Goal: Book appointment/travel/reservation

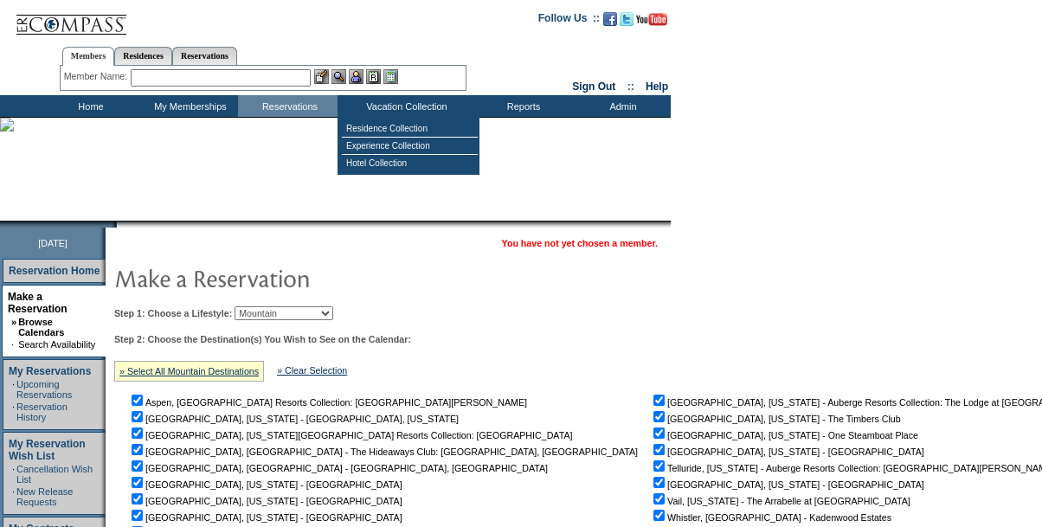
click at [333, 317] on select "Beach Leisure Metropolitan Mountain OIAL for Adventure OIAL for Couples OIAL fo…" at bounding box center [284, 313] width 99 height 14
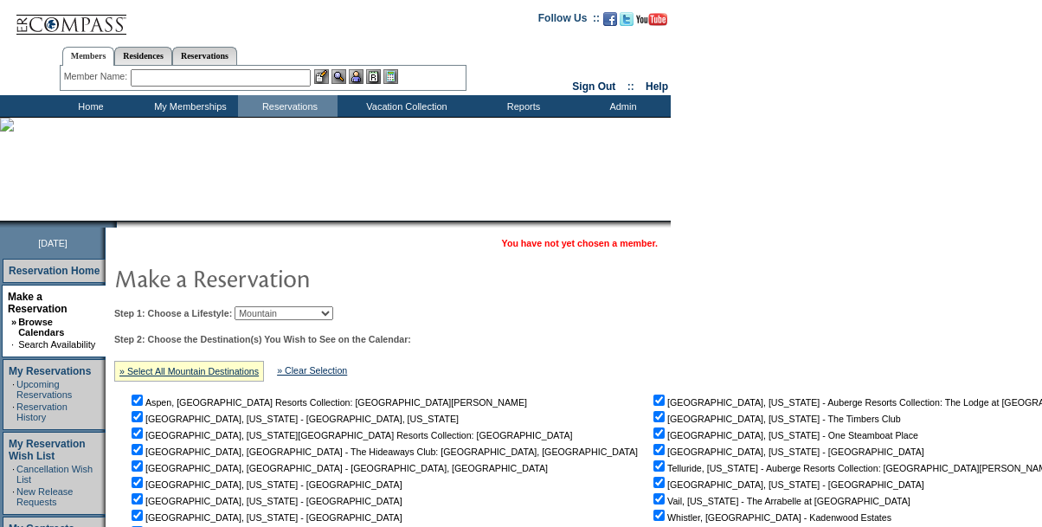
select select "Metropolitan"
click at [264, 307] on select "Beach Leisure Metropolitan Mountain OIAL for Adventure OIAL for Couples OIAL fo…" at bounding box center [284, 313] width 99 height 14
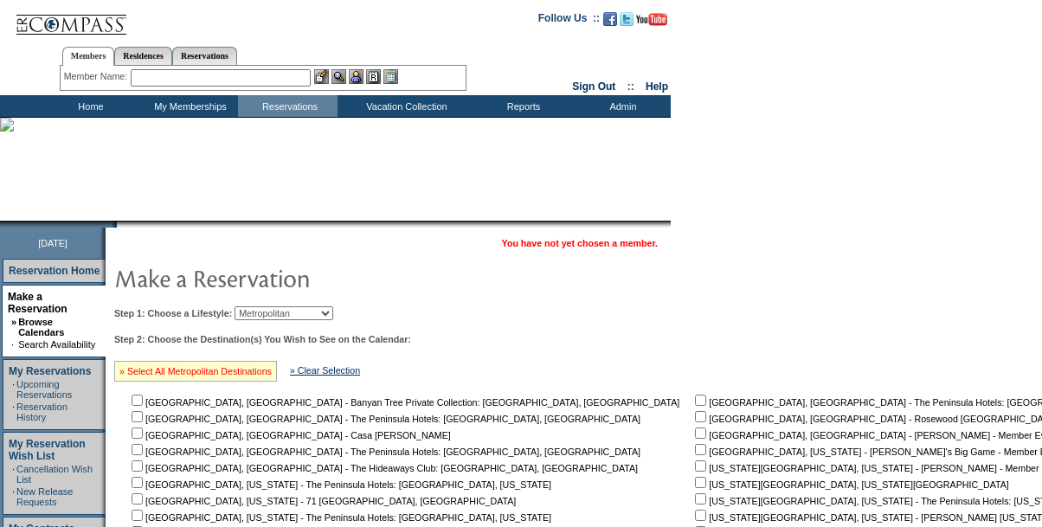
click at [228, 371] on link "» Select All Metropolitan Destinations" at bounding box center [195, 371] width 152 height 10
checkbox input "true"
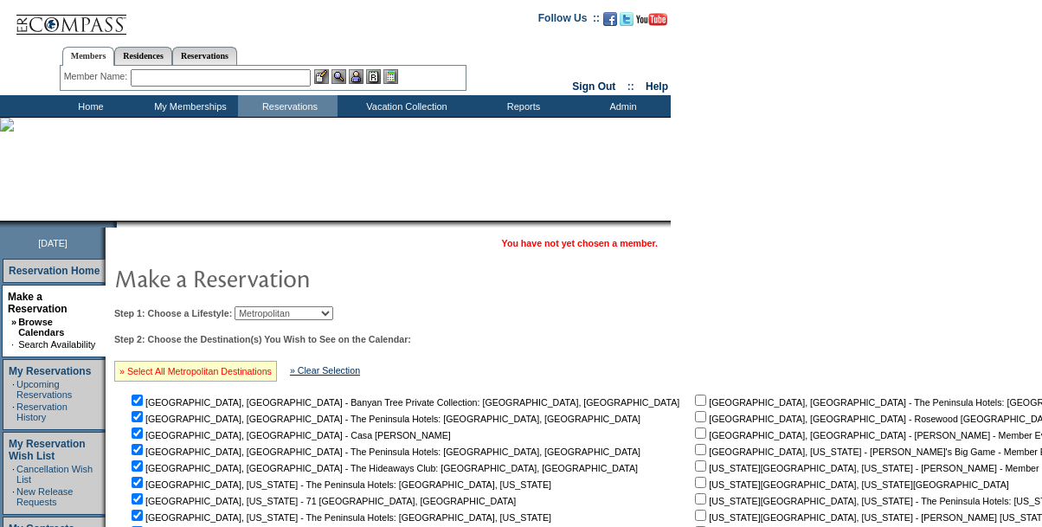
checkbox input "true"
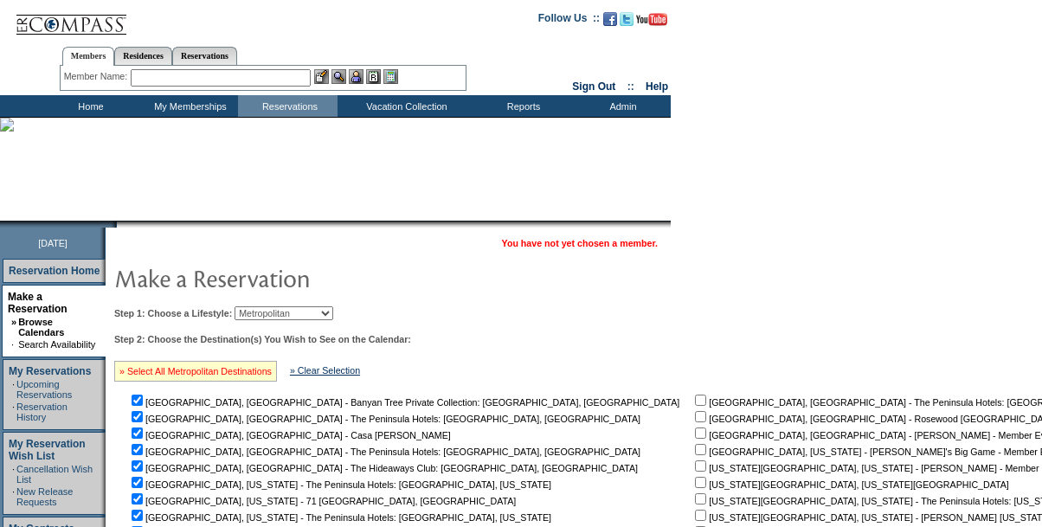
checkbox input "true"
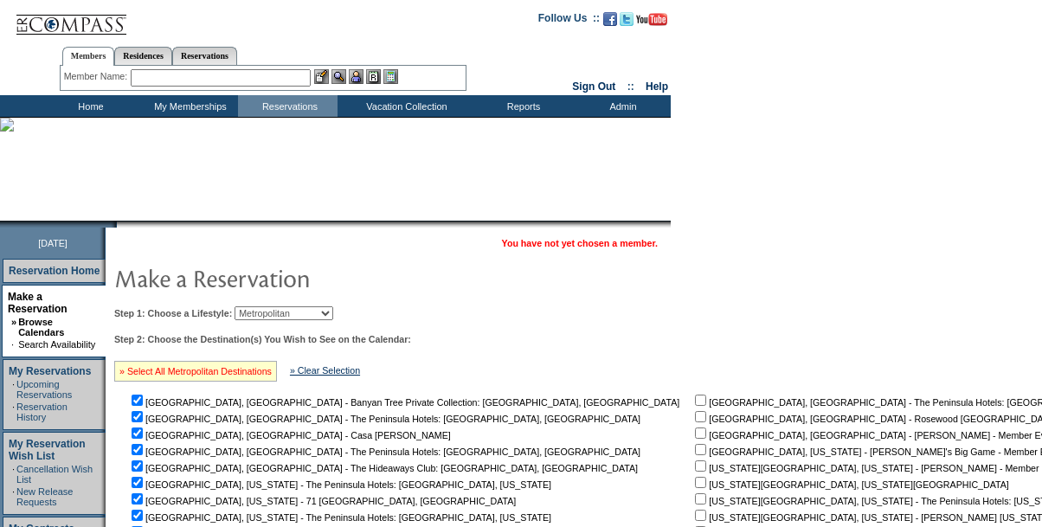
checkbox input "true"
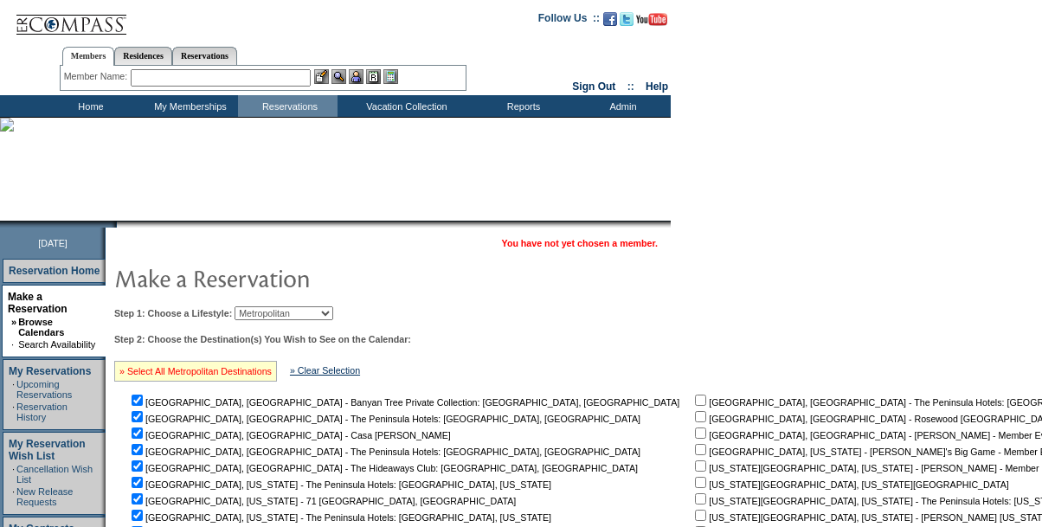
checkbox input "true"
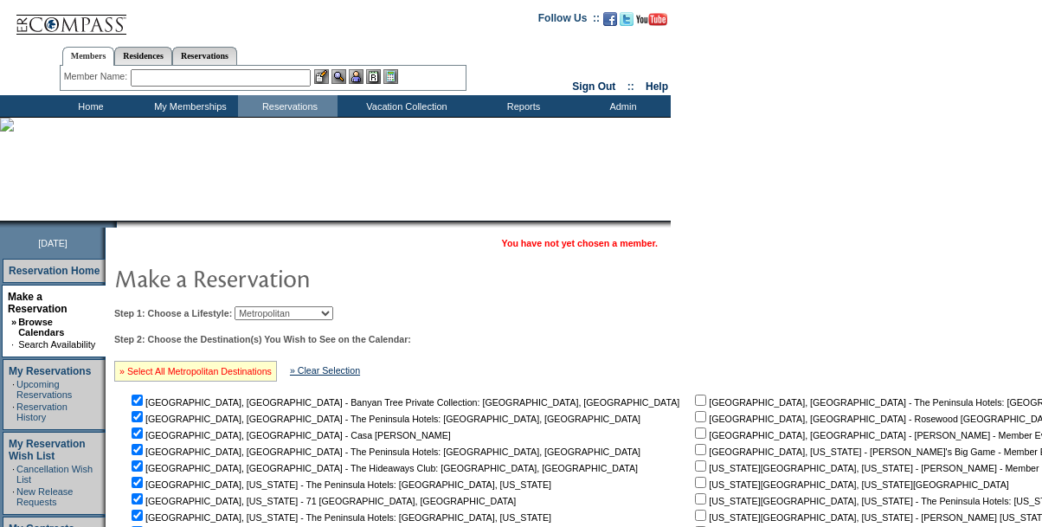
checkbox input "true"
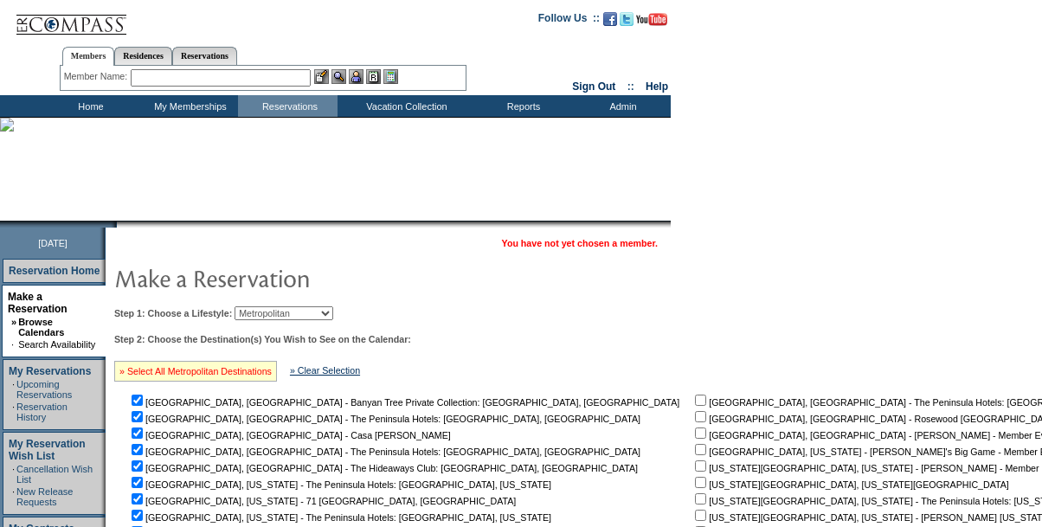
checkbox input "true"
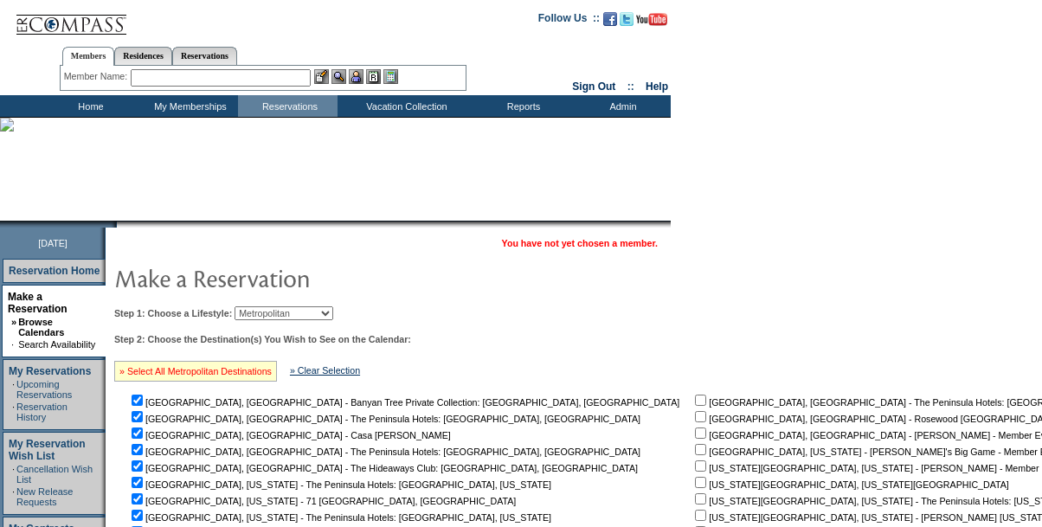
checkbox input "true"
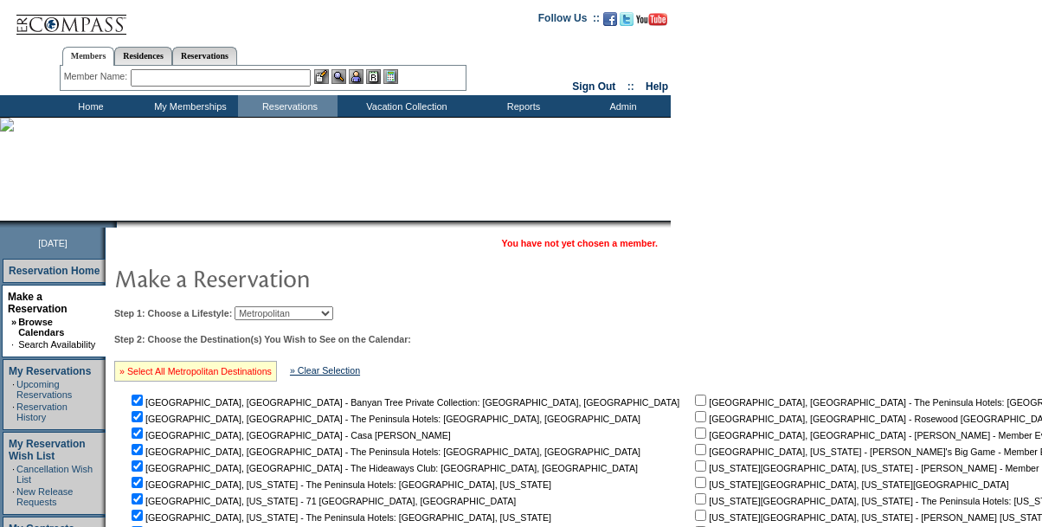
checkbox input "true"
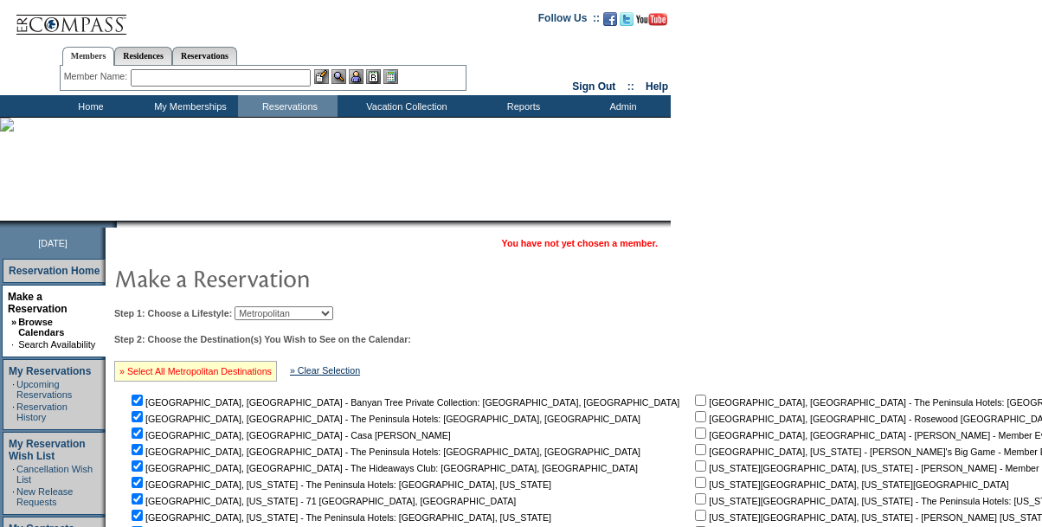
checkbox input "true"
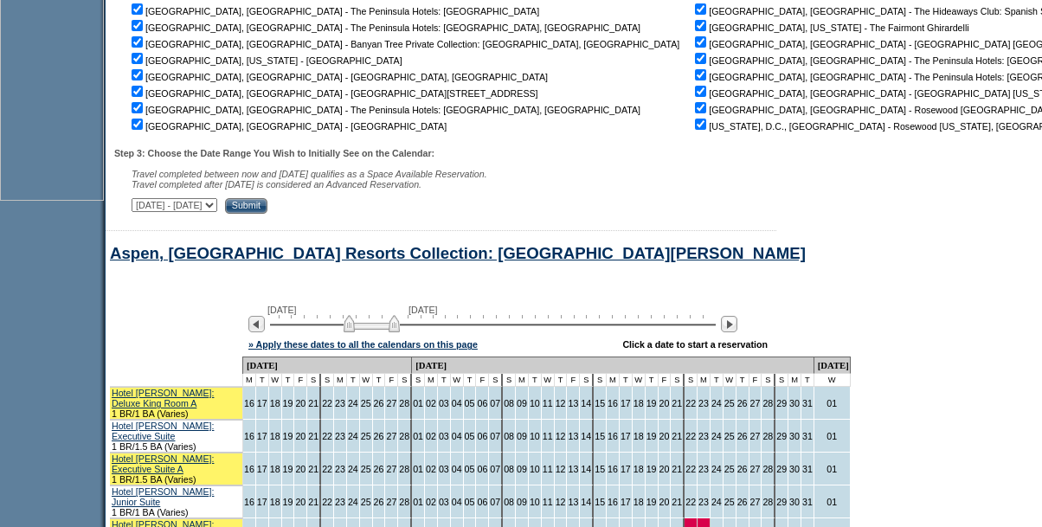
scroll to position [640, 0]
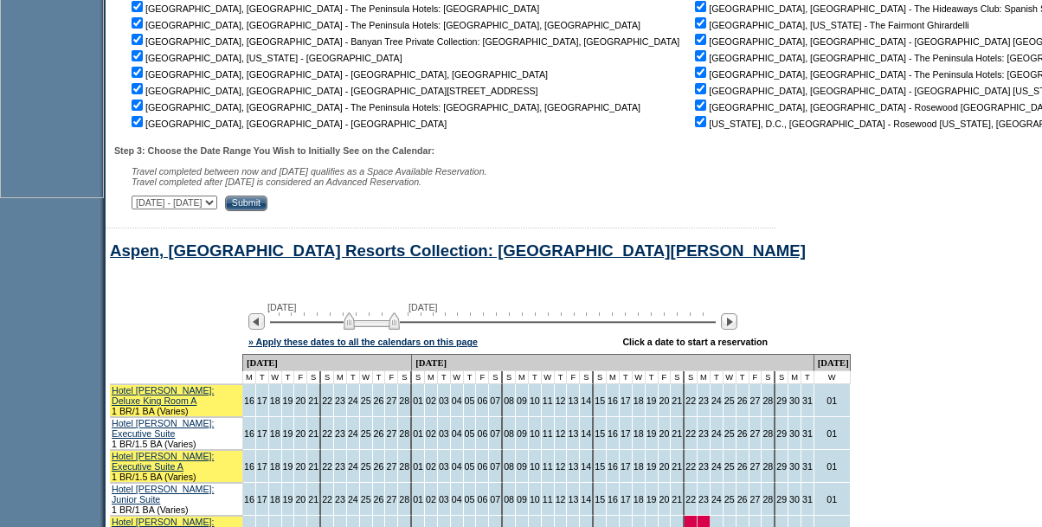
click at [217, 209] on select "[DATE] - [DATE] [DATE] - [DATE] [DATE] - [DATE] [DATE] - [DATE] [DATE] - [DATE]…" at bounding box center [175, 203] width 86 height 14
select select "[DATE]|[DATE]"
click at [141, 203] on select "[DATE] - [DATE] [DATE] - [DATE] [DATE] - [DATE] [DATE] - [DATE] [DATE] - [DATE]…" at bounding box center [175, 203] width 86 height 14
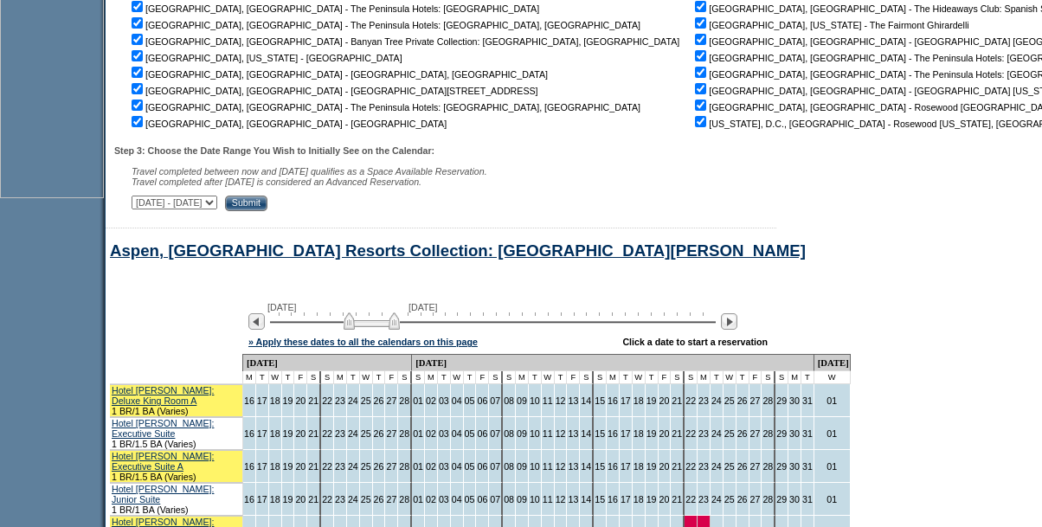
click at [267, 211] on input "Submit" at bounding box center [246, 204] width 42 height 16
